Goal: Transaction & Acquisition: Purchase product/service

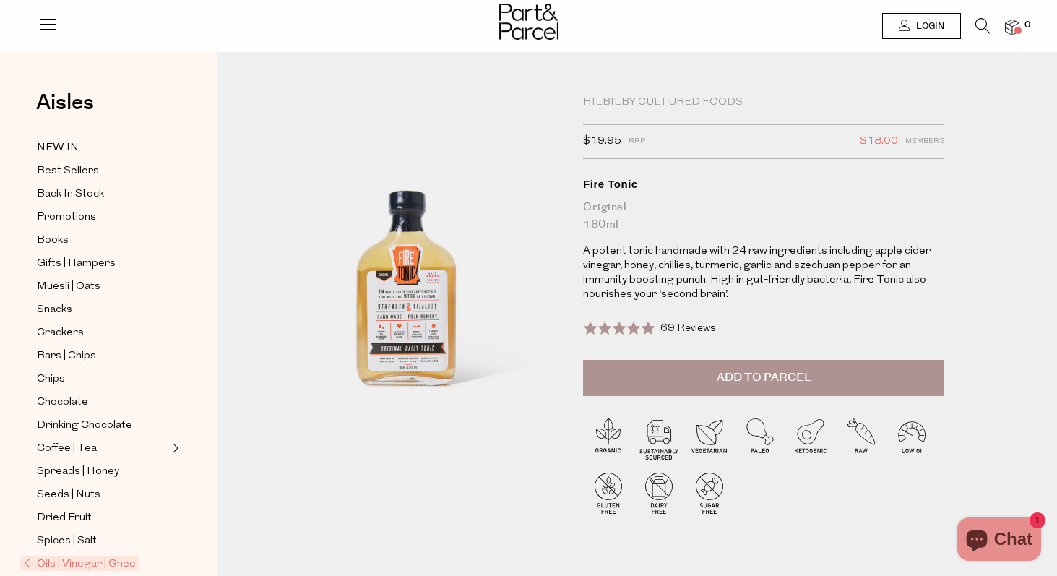
click at [978, 12] on div at bounding box center [528, 23] width 1057 height 47
click at [984, 34] on link at bounding box center [983, 29] width 15 height 15
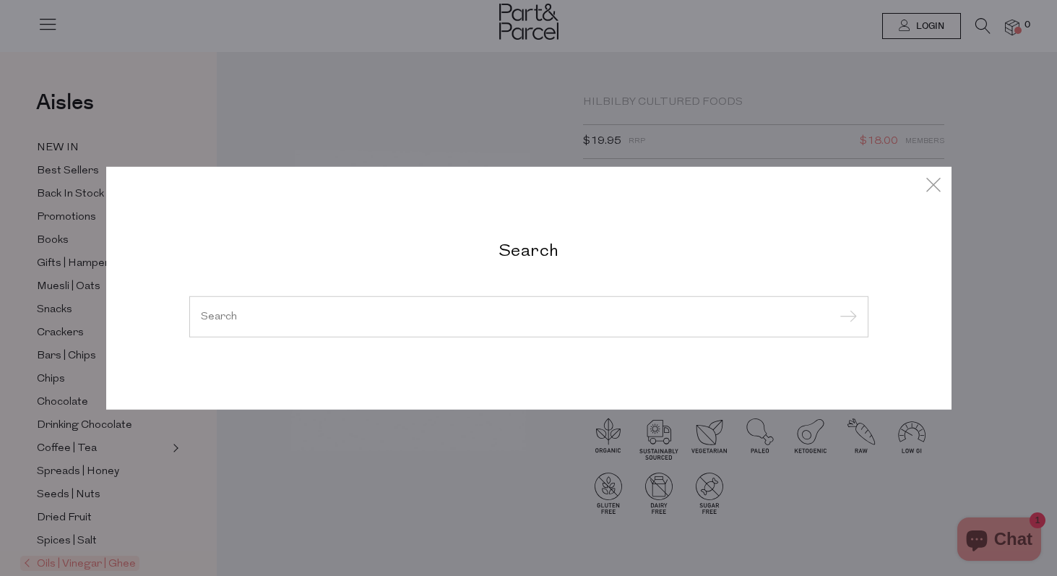
click at [541, 253] on h2 "Search" at bounding box center [528, 249] width 679 height 21
click at [452, 323] on div at bounding box center [528, 317] width 679 height 42
click at [420, 313] on input "search" at bounding box center [529, 316] width 656 height 11
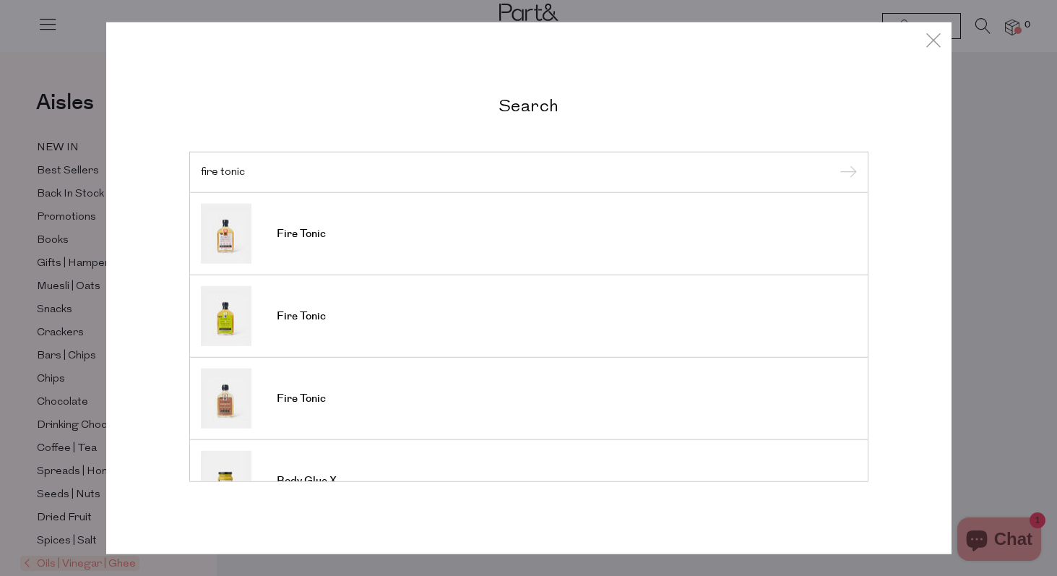
type input "fire tonic"
click at [836, 162] on input "submit" at bounding box center [847, 173] width 22 height 22
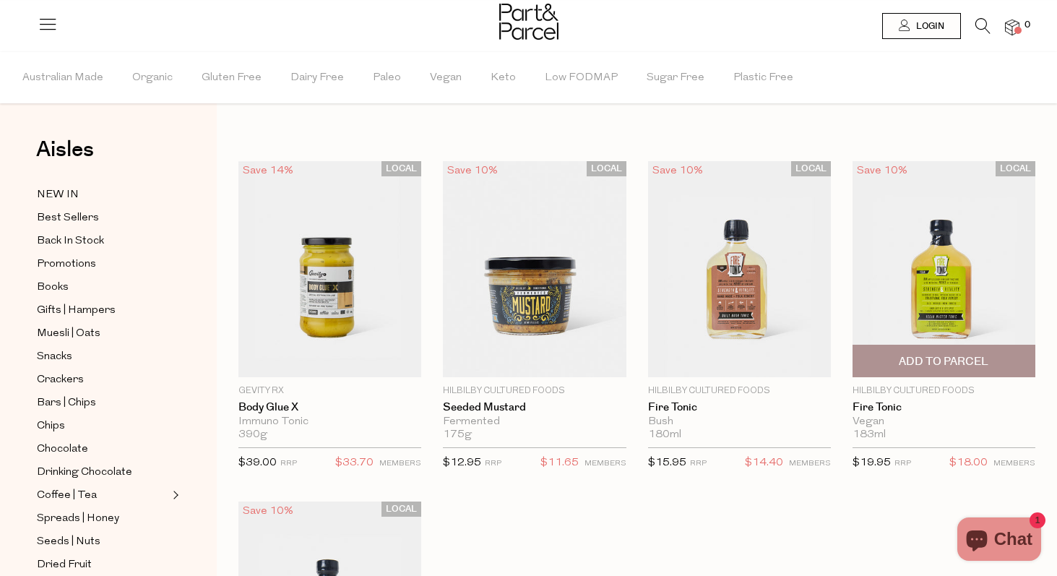
click at [901, 248] on img at bounding box center [944, 269] width 183 height 216
